Goal: Find specific page/section: Find specific page/section

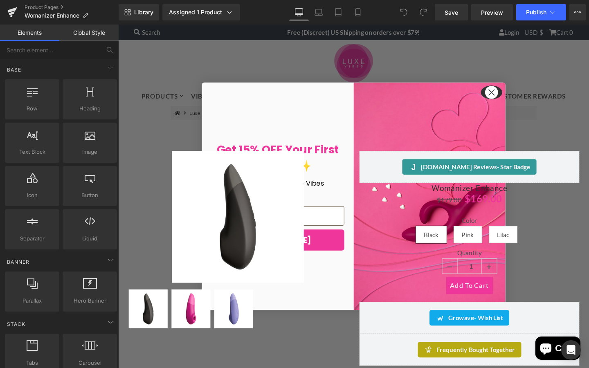
click at [511, 99] on circle "Close dialog" at bounding box center [510, 95] width 13 height 13
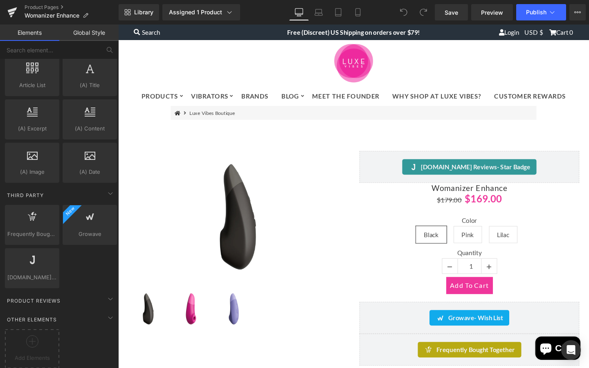
scroll to position [1582, 0]
click at [106, 187] on icon at bounding box center [111, 192] width 10 height 10
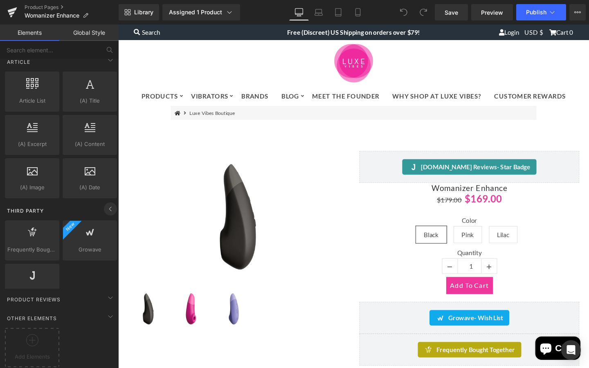
scroll to position [1495, 0]
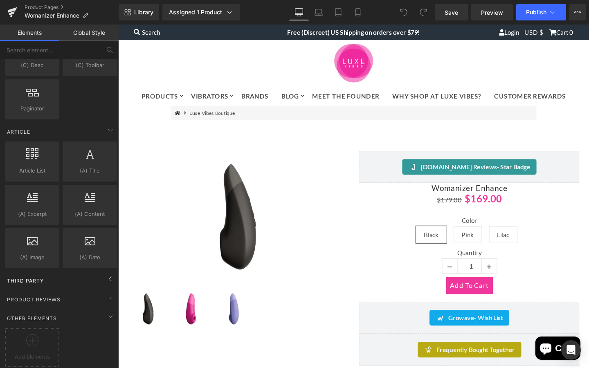
click at [33, 277] on span "Third Party" at bounding box center [25, 281] width 38 height 8
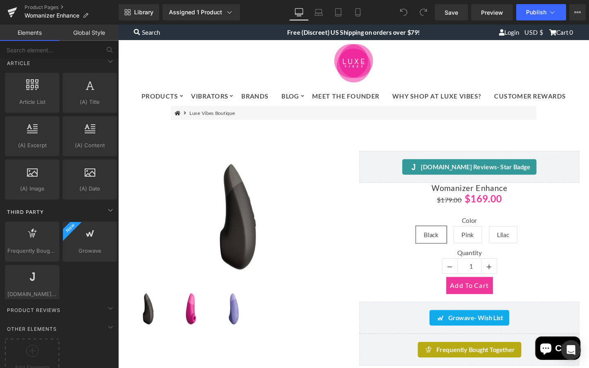
scroll to position [1582, 0]
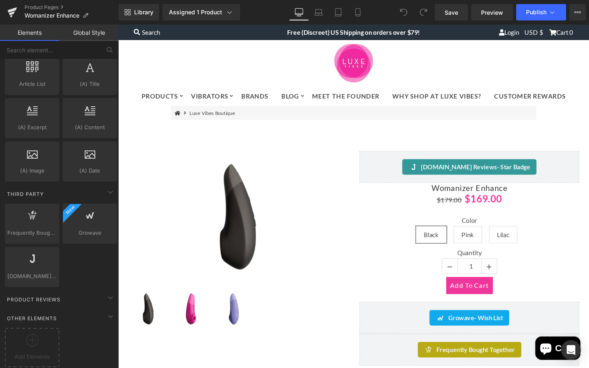
click at [105, 32] on link "Global Style" at bounding box center [88, 33] width 59 height 16
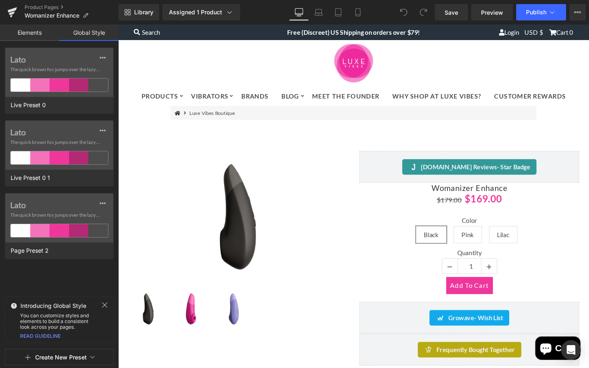
click at [148, 31] on input "text" at bounding box center [208, 32] width 151 height 11
click at [146, 12] on span "Library" at bounding box center [143, 12] width 19 height 7
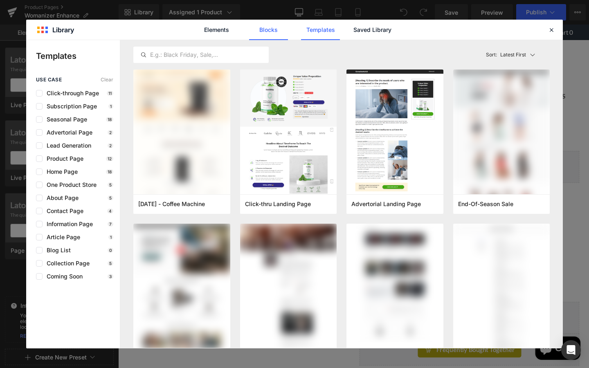
click at [270, 28] on link "Blocks" at bounding box center [268, 30] width 39 height 20
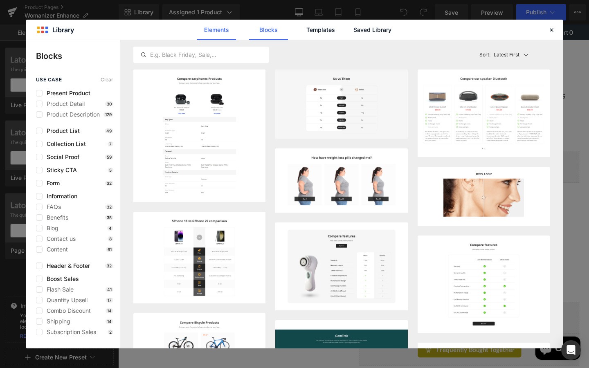
click at [223, 28] on link "Elements" at bounding box center [216, 30] width 39 height 20
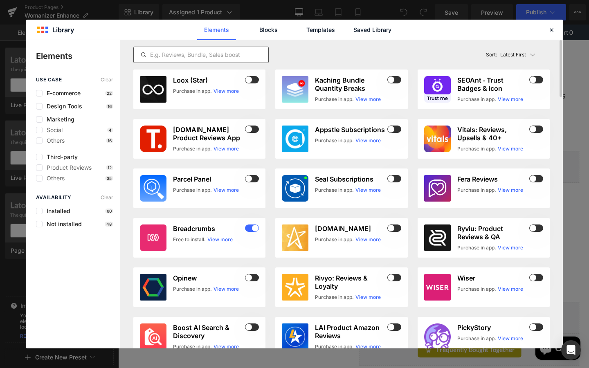
click at [155, 53] on input "text" at bounding box center [201, 55] width 135 height 10
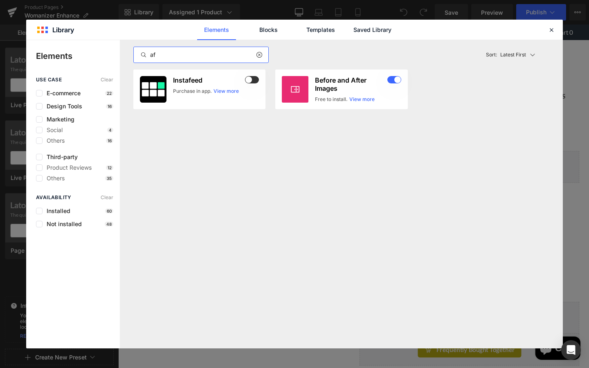
type input "a"
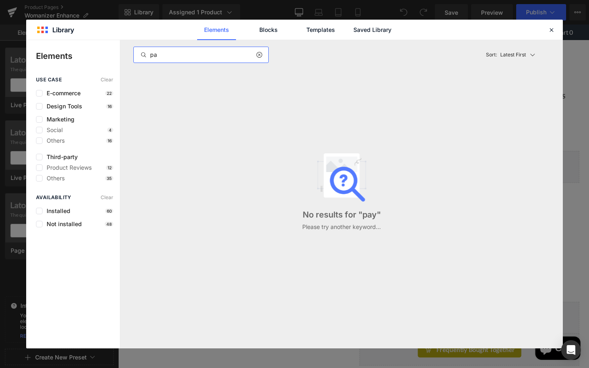
type input "p"
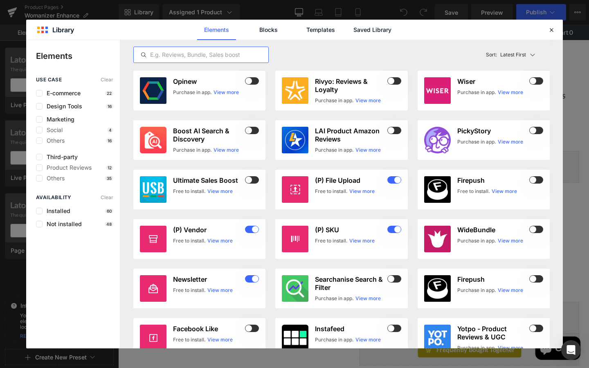
scroll to position [0, 0]
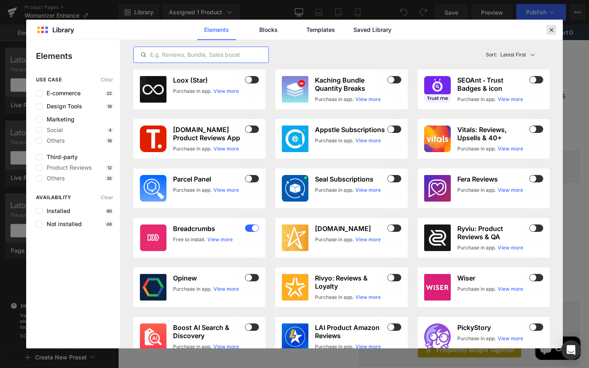
click at [553, 29] on icon at bounding box center [551, 29] width 7 height 7
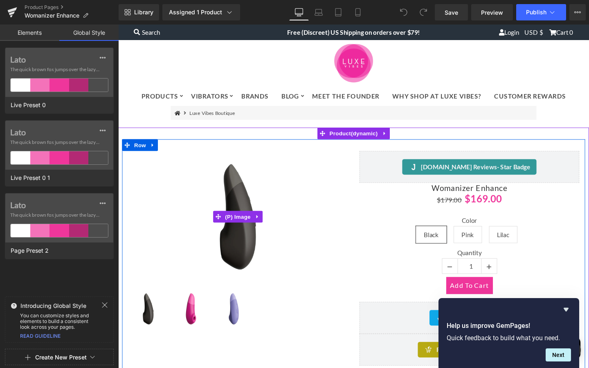
scroll to position [0, 0]
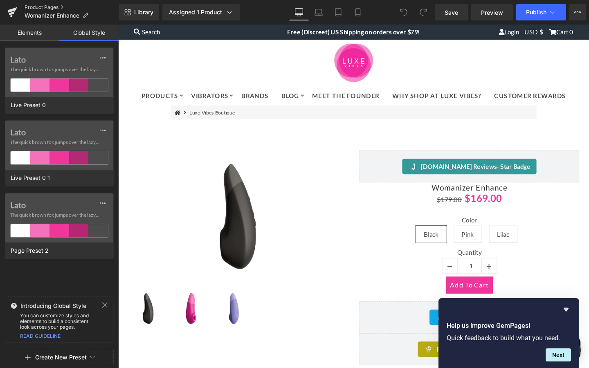
click at [43, 6] on link "Product Pages" at bounding box center [72, 7] width 94 height 7
